Goal: Find specific page/section: Find specific page/section

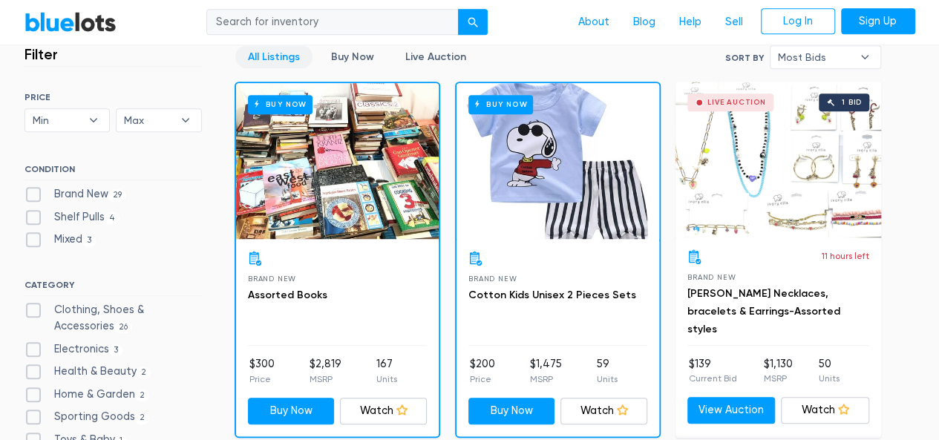
scroll to position [445, 0]
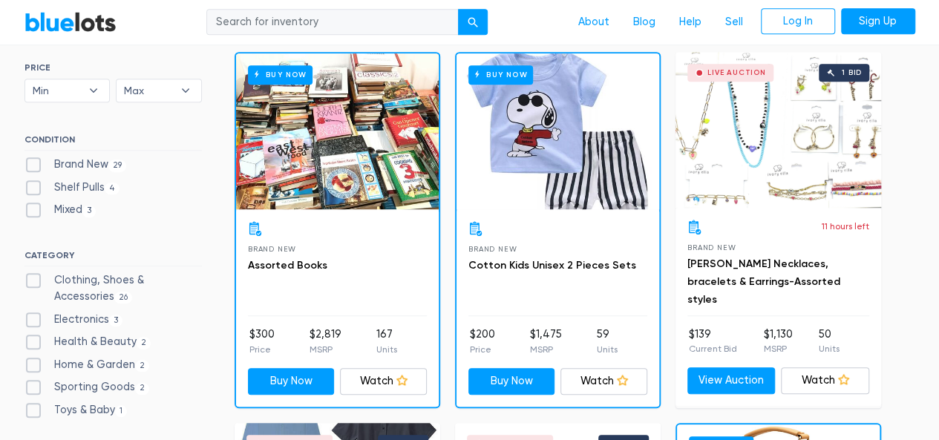
click at [33, 164] on label "Brand New 29" at bounding box center [75, 165] width 102 height 16
click at [33, 164] on New"] "Brand New 29" at bounding box center [29, 162] width 10 height 10
checkbox New"] "true"
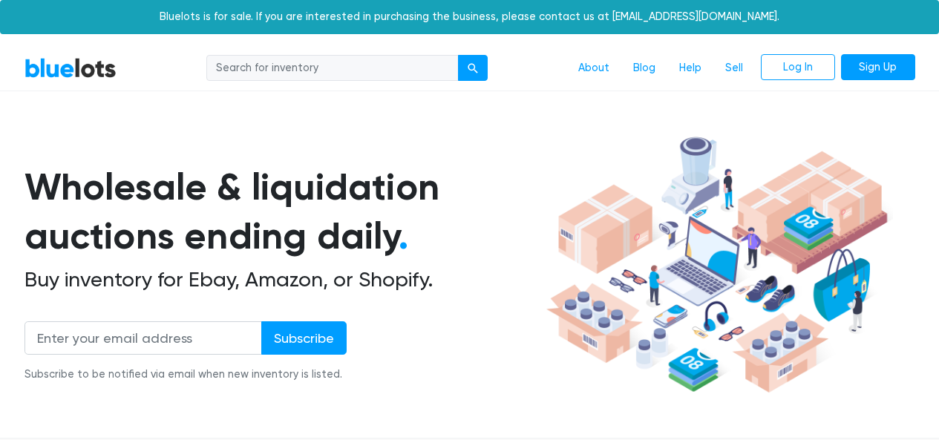
scroll to position [399, 0]
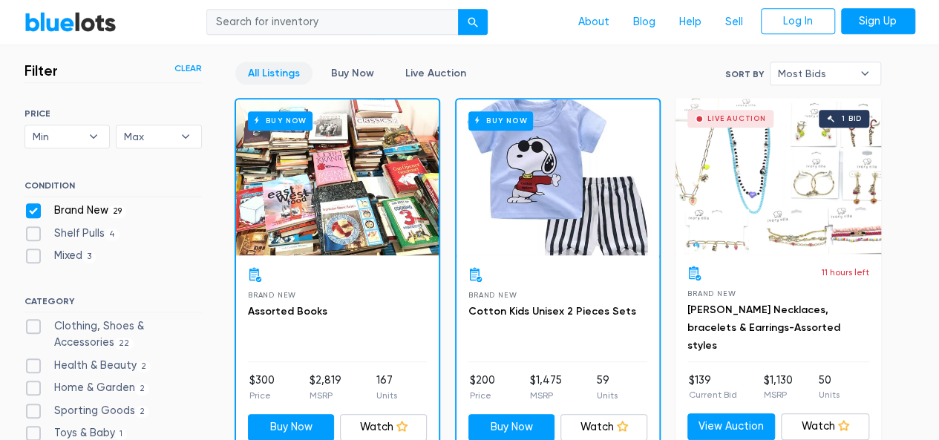
click at [31, 232] on label "Shelf Pulls 4" at bounding box center [72, 234] width 96 height 16
click at [31, 232] on Pulls"] "Shelf Pulls 4" at bounding box center [29, 231] width 10 height 10
checkbox Pulls"] "true"
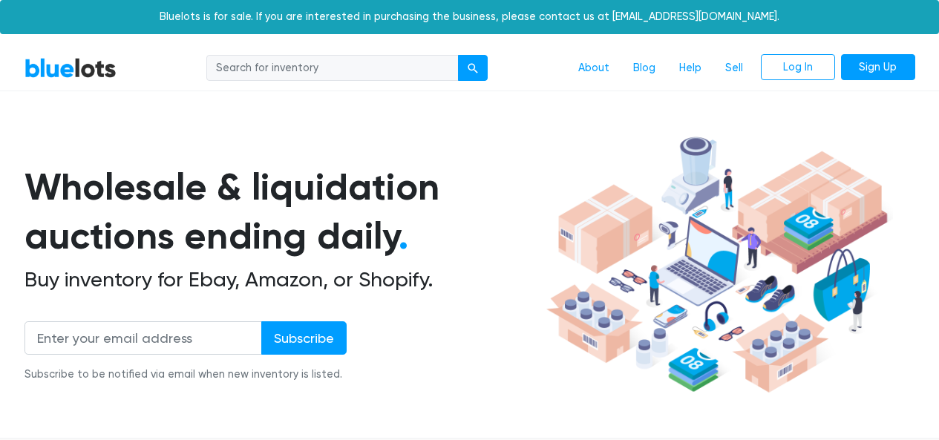
scroll to position [399, 0]
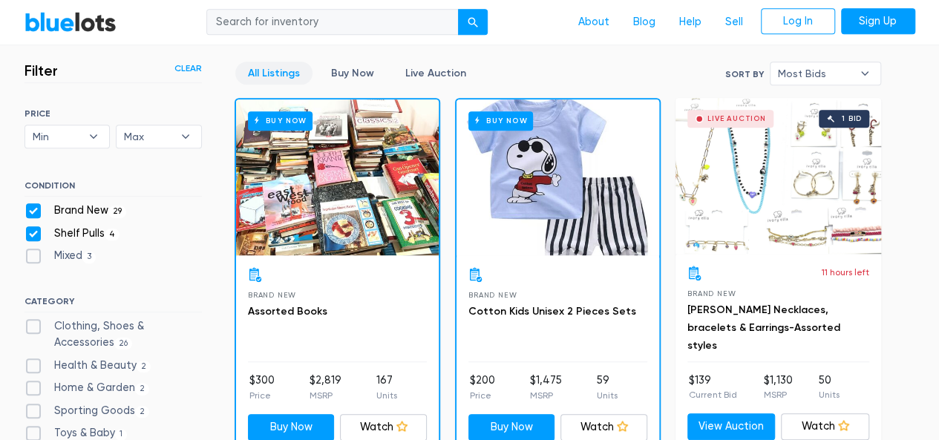
click at [27, 323] on label "Clothing, Shoes & Accessories 26" at bounding box center [112, 334] width 177 height 32
click at [27, 323] on Accessories"] "Clothing, Shoes & Accessories 26" at bounding box center [29, 323] width 10 height 10
checkbox Accessories"] "true"
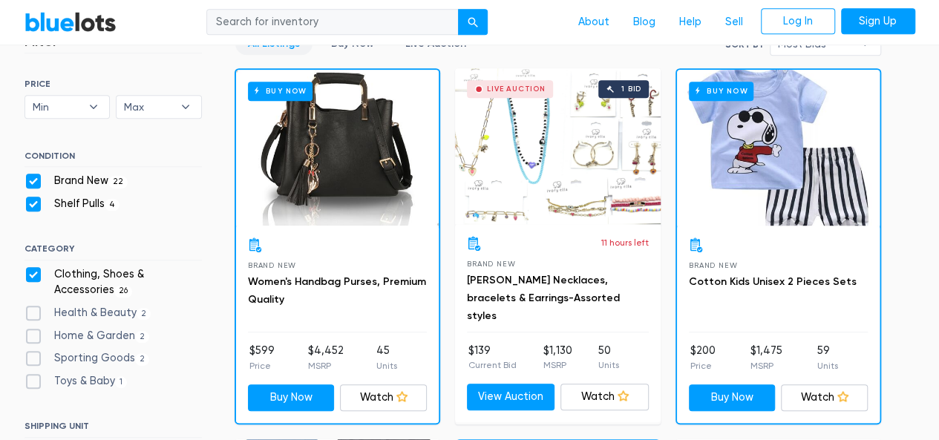
scroll to position [459, 0]
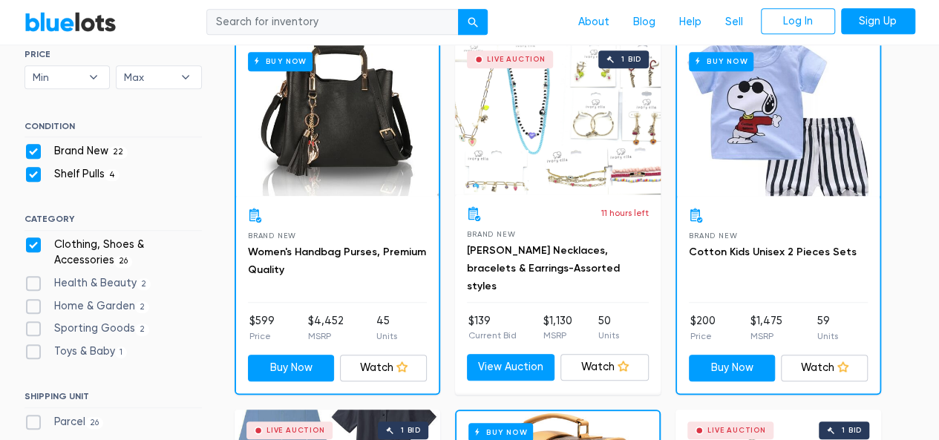
click at [35, 349] on label "Toys & Baby [DEMOGRAPHIC_DATA]" at bounding box center [75, 352] width 103 height 16
click at [34, 349] on Baby"] "Toys & Baby [DEMOGRAPHIC_DATA]" at bounding box center [29, 349] width 10 height 10
checkbox Baby"] "true"
